Goal: Navigation & Orientation: Find specific page/section

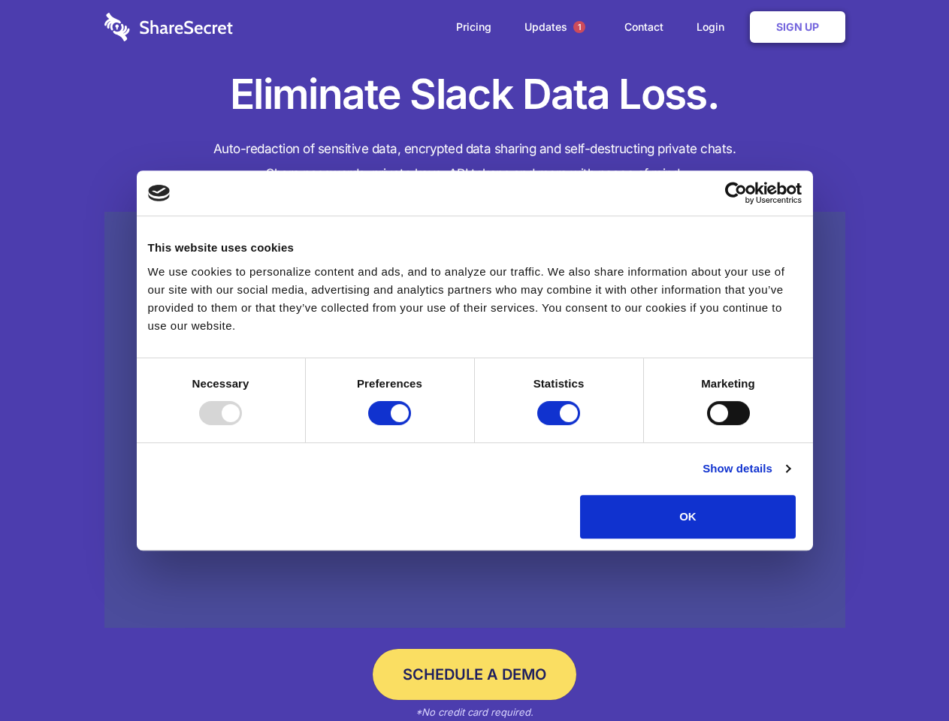
click at [242, 425] on div at bounding box center [220, 413] width 43 height 24
click at [411, 425] on input "Preferences" at bounding box center [389, 413] width 43 height 24
checkbox input "false"
click at [561, 425] on input "Statistics" at bounding box center [558, 413] width 43 height 24
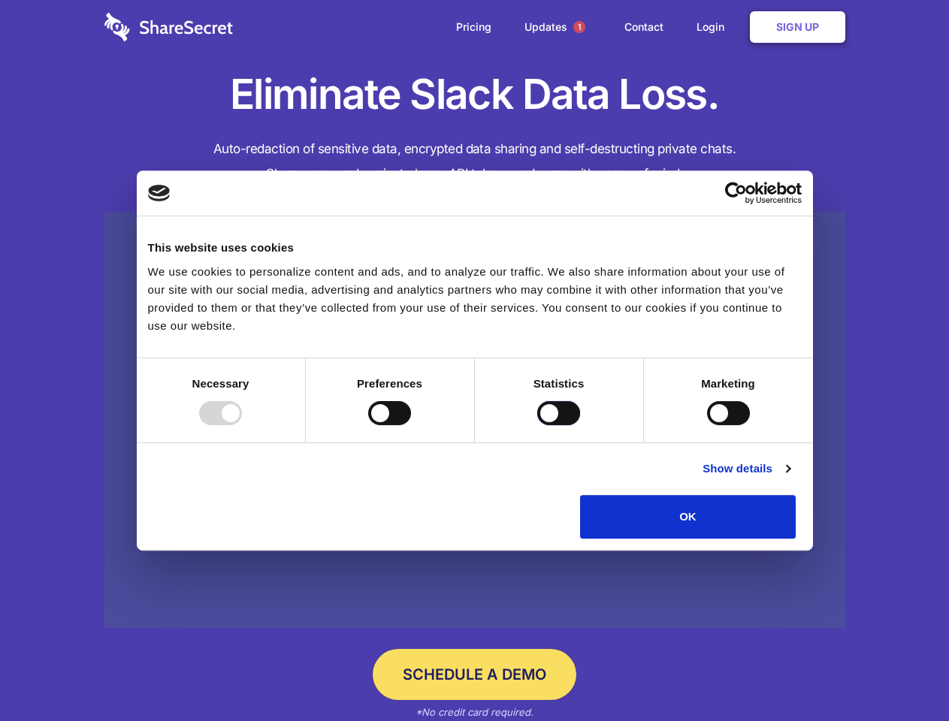
checkbox input "false"
click at [707, 425] on input "Marketing" at bounding box center [728, 413] width 43 height 24
checkbox input "true"
click at [790, 478] on link "Show details" at bounding box center [746, 469] width 87 height 18
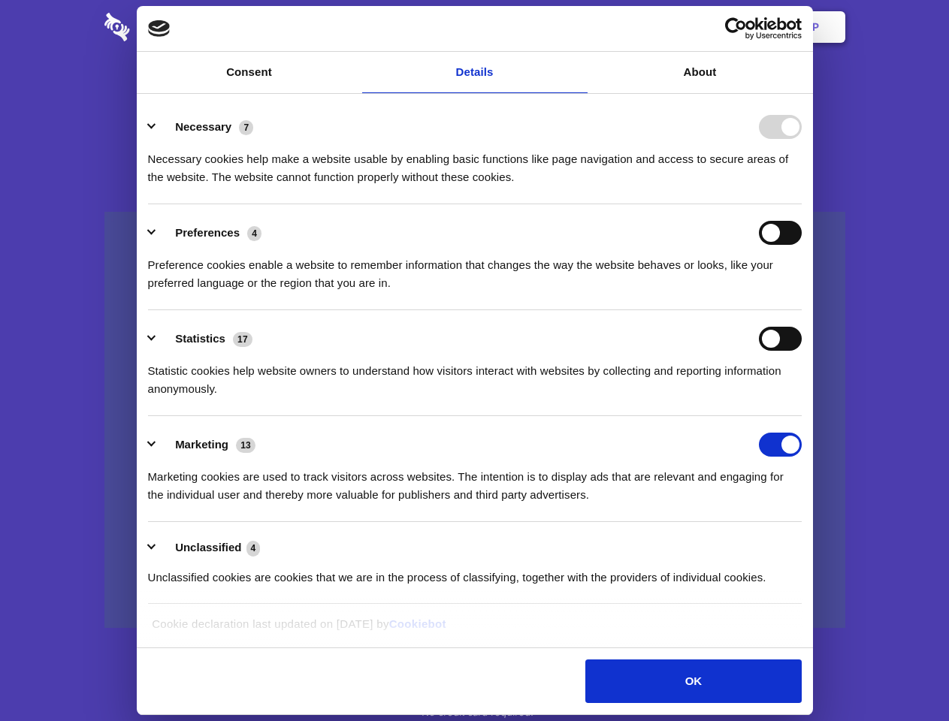
click at [802, 310] on li "Preferences 4 Preference cookies enable a website to remember information that …" at bounding box center [475, 257] width 654 height 106
click at [579, 27] on span "1" at bounding box center [579, 27] width 12 height 12
